Goal: Register for event/course

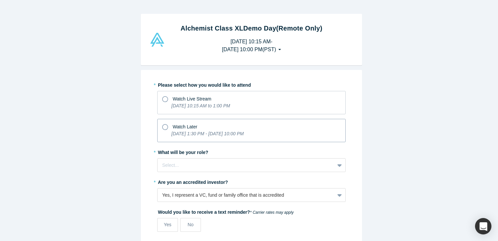
click at [163, 127] on icon at bounding box center [165, 127] width 6 height 6
click at [0, 0] on input "Watch Later [DATE] 1:30 PM - [DATE] 10:00 PM" at bounding box center [0, 0] width 0 height 0
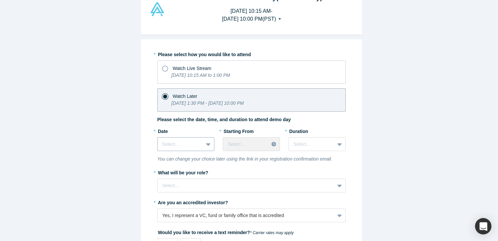
click at [196, 151] on div "Select..." at bounding box center [185, 144] width 57 height 14
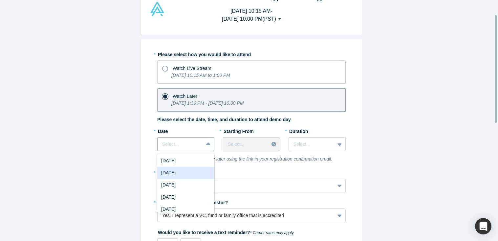
scroll to position [33, 0]
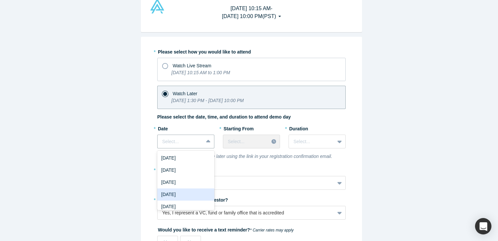
click at [191, 194] on div "[DATE]" at bounding box center [185, 194] width 57 height 12
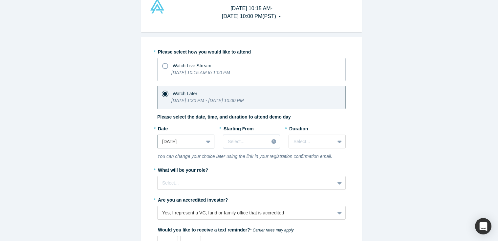
click at [265, 147] on div "Select..." at bounding box center [251, 142] width 57 height 14
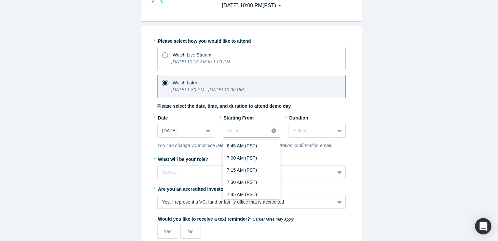
scroll to position [342, 0]
click at [252, 161] on div "7:00 AM (PST)" at bounding box center [251, 158] width 57 height 12
click at [337, 131] on icon at bounding box center [339, 131] width 4 height 3
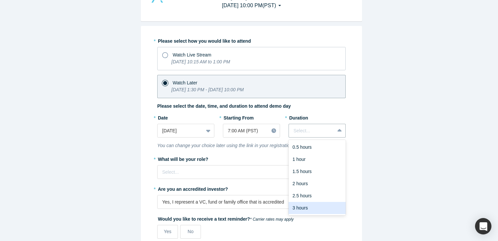
click at [314, 207] on div "3 hours" at bounding box center [317, 208] width 57 height 12
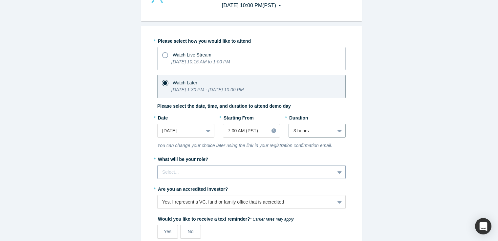
click at [204, 170] on div "Select..." at bounding box center [251, 172] width 188 height 14
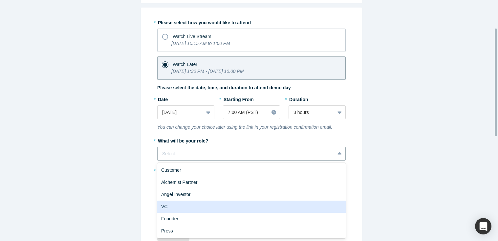
click at [224, 202] on div "VC" at bounding box center [251, 207] width 188 height 12
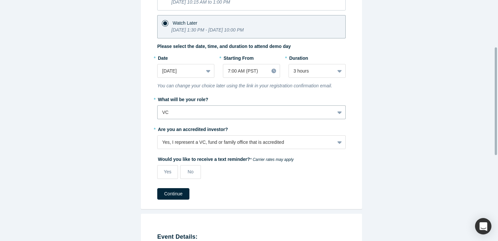
scroll to position [105, 0]
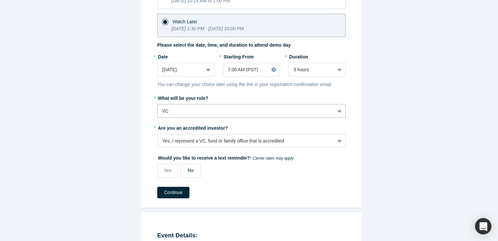
click at [188, 171] on span "No" at bounding box center [191, 170] width 6 height 5
click at [0, 0] on input "No" at bounding box center [0, 0] width 0 height 0
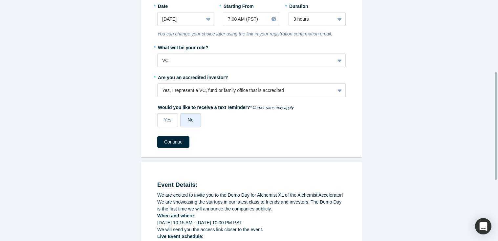
scroll to position [161, 0]
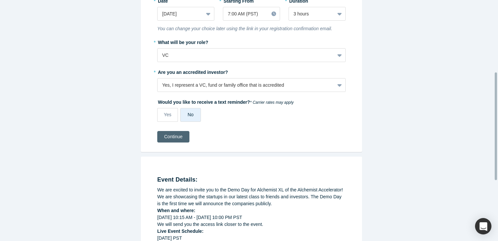
click at [180, 136] on button "Continue" at bounding box center [173, 136] width 32 height 11
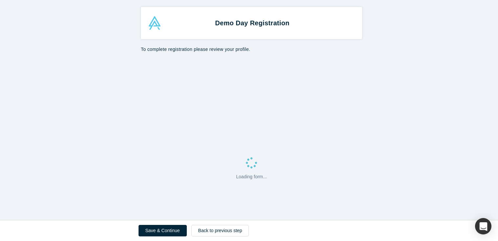
select select "US"
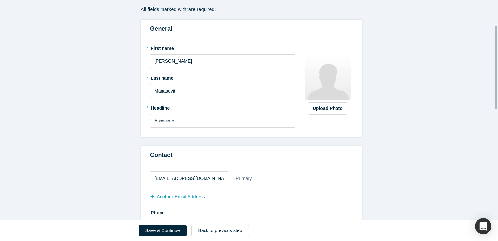
scroll to position [73, 0]
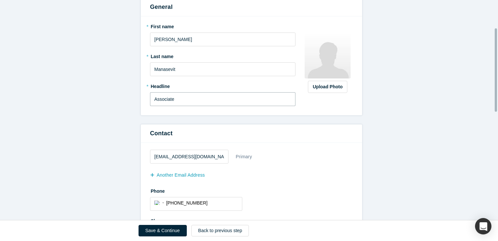
click at [152, 100] on input "Associate" at bounding box center [222, 99] width 145 height 14
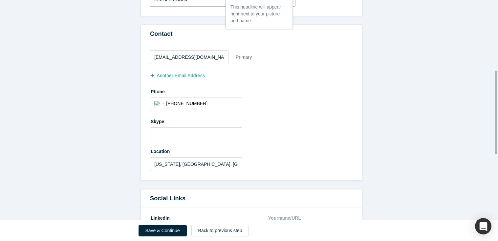
scroll to position [209, 0]
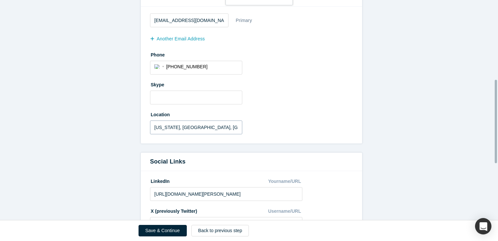
type input "Senior Associate"
drag, startPoint x: 203, startPoint y: 127, endPoint x: 117, endPoint y: 124, distance: 86.1
click at [117, 124] on form "All fields marked with * are required. General * First name [PERSON_NAME] * Las…" at bounding box center [251, 103] width 503 height 511
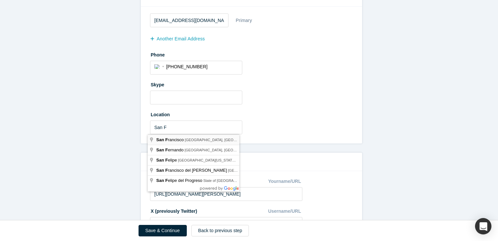
type input "[GEOGRAPHIC_DATA], [GEOGRAPHIC_DATA], [GEOGRAPHIC_DATA]"
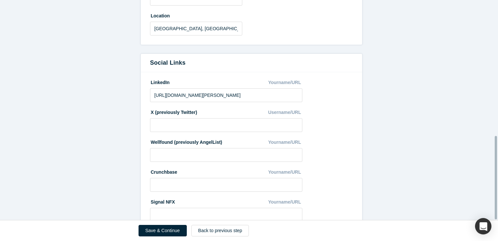
scroll to position [358, 0]
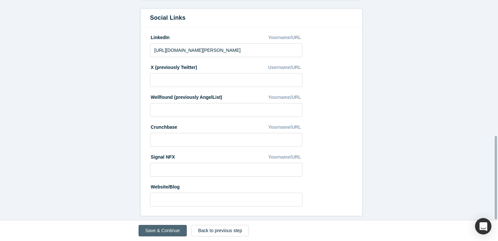
click at [173, 228] on button "Save & Continue" at bounding box center [163, 230] width 48 height 11
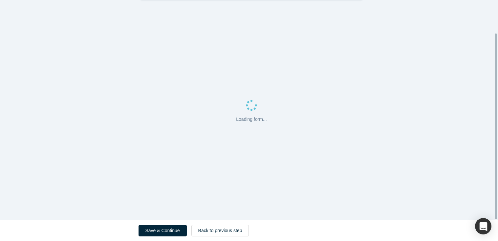
scroll to position [0, 0]
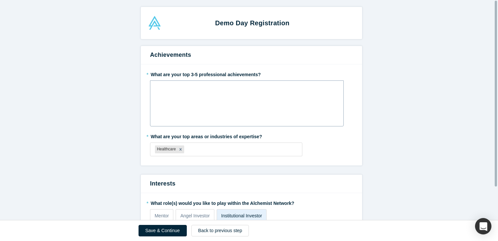
click at [219, 103] on div "rdw-wrapper" at bounding box center [247, 103] width 194 height 46
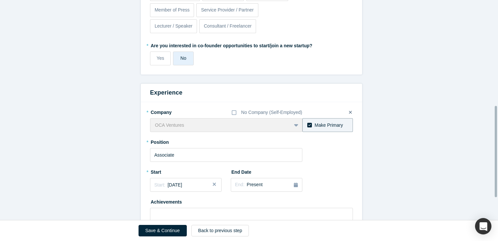
scroll to position [308, 0]
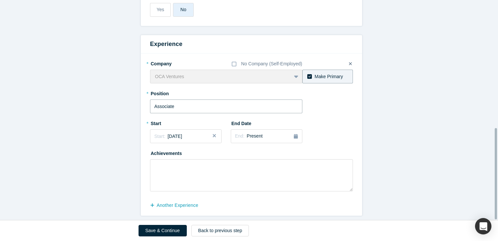
click at [153, 102] on input "Associate" at bounding box center [226, 106] width 152 height 14
type input "Senior Associate"
click at [166, 231] on button "Save & Continue" at bounding box center [163, 230] width 48 height 11
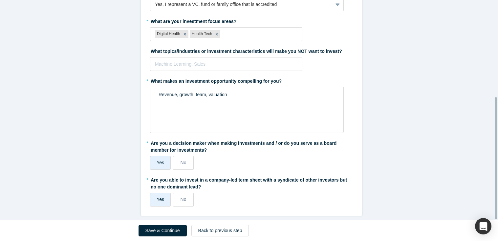
scroll to position [174, 0]
click at [160, 235] on button "Save & Continue" at bounding box center [163, 230] width 48 height 11
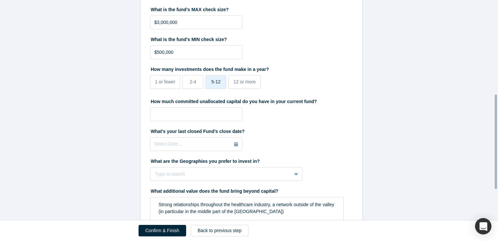
scroll to position [227, 0]
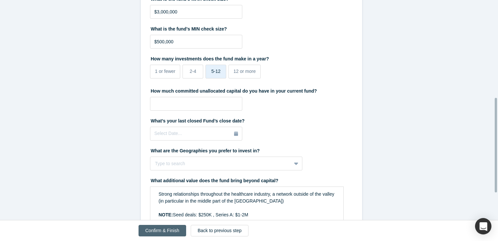
click at [169, 229] on button "Confirm & Finish" at bounding box center [163, 230] width 48 height 11
